Goal: Check status: Check status

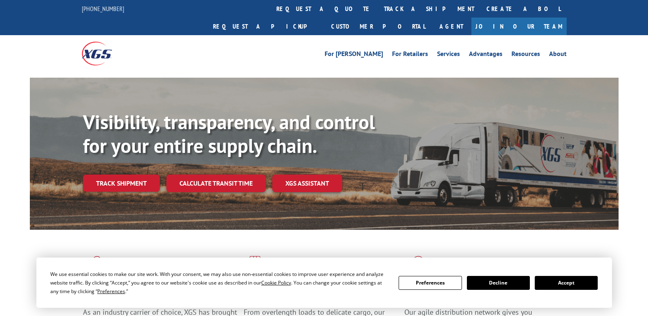
click at [378, 10] on link "track a shipment" at bounding box center [429, 9] width 103 height 18
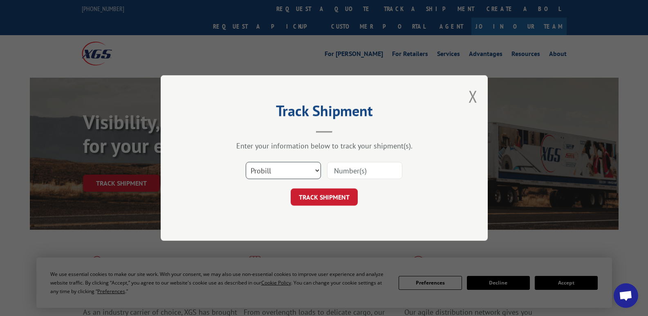
click at [317, 173] on select "Select category... Probill BOL PO" at bounding box center [283, 170] width 75 height 17
select select "bol"
click at [246, 162] on select "Select category... Probill BOL PO" at bounding box center [283, 170] width 75 height 17
click at [347, 167] on input at bounding box center [364, 170] width 75 height 17
type input "5479520"
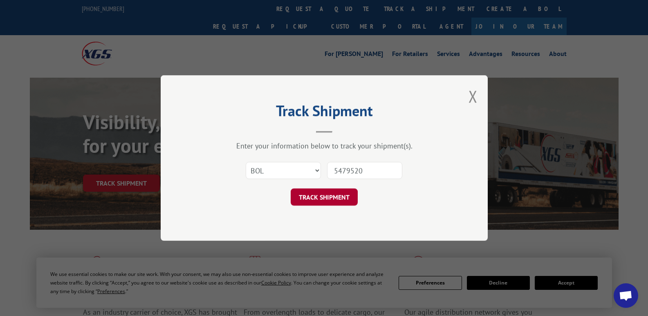
click at [326, 196] on button "TRACK SHIPMENT" at bounding box center [324, 197] width 67 height 17
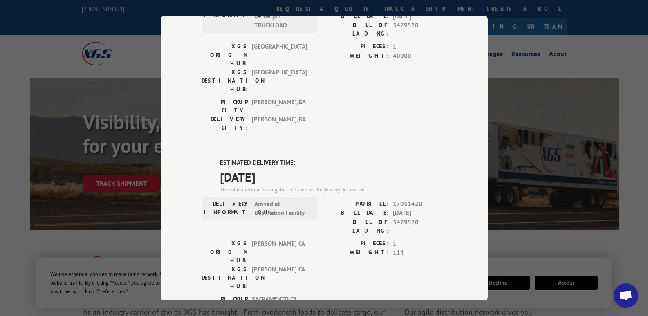
scroll to position [123, 0]
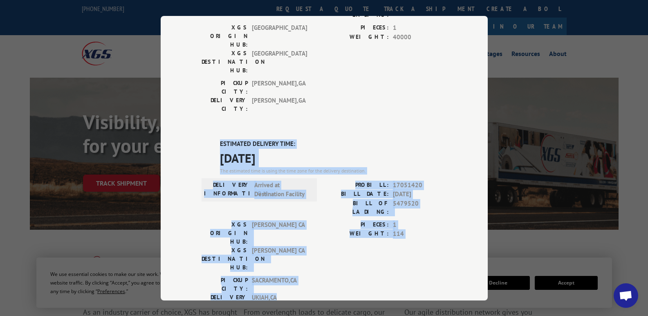
drag, startPoint x: 207, startPoint y: 94, endPoint x: 345, endPoint y: 207, distance: 178.5
click at [405, 219] on div "ESTIMATED DELIVERY TIME: [DATE] The estimated time is using the time zone for t…" at bounding box center [324, 287] width 245 height 294
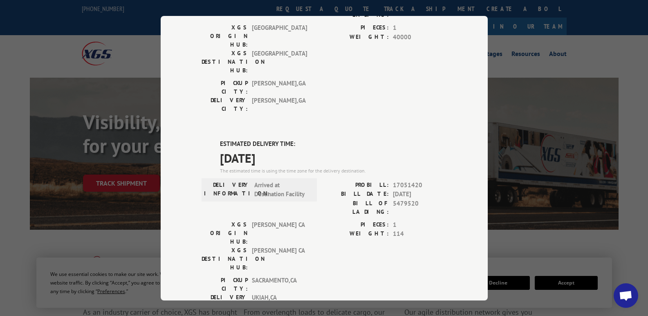
click at [344, 77] on div "DELIVERED DELIVERY INFORMATION: [DATE] 02:00 pm TRUCKLOAD PROBILL: 16186755 BIL…" at bounding box center [324, 207] width 245 height 497
